Goal: Transaction & Acquisition: Purchase product/service

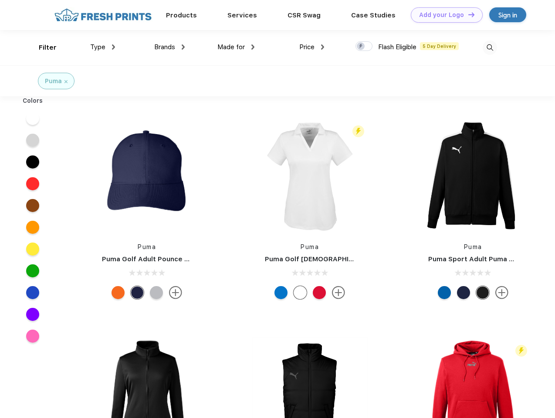
click at [444, 15] on link "Add your Logo Design Tool" at bounding box center [447, 14] width 72 height 15
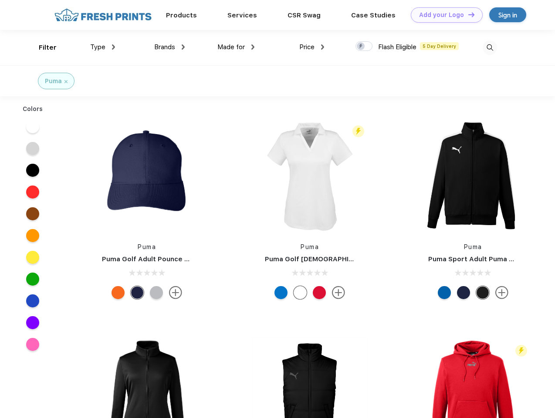
click at [0, 0] on div "Design Tool" at bounding box center [0, 0] width 0 height 0
click at [467, 14] on link "Add your Logo Design Tool" at bounding box center [447, 14] width 72 height 15
click at [42, 47] on div "Filter" at bounding box center [48, 48] width 18 height 10
click at [103, 47] on span "Type" at bounding box center [97, 47] width 15 height 8
click at [169, 47] on span "Brands" at bounding box center [164, 47] width 21 height 8
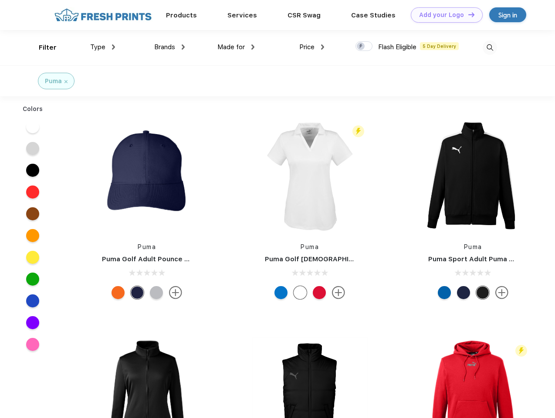
click at [236, 47] on span "Made for" at bounding box center [230, 47] width 27 height 8
click at [312, 47] on span "Price" at bounding box center [306, 47] width 15 height 8
click at [364, 47] on div at bounding box center [363, 46] width 17 height 10
click at [361, 47] on input "checkbox" at bounding box center [358, 44] width 6 height 6
click at [490, 47] on img at bounding box center [490, 48] width 14 height 14
